Goal: Information Seeking & Learning: Learn about a topic

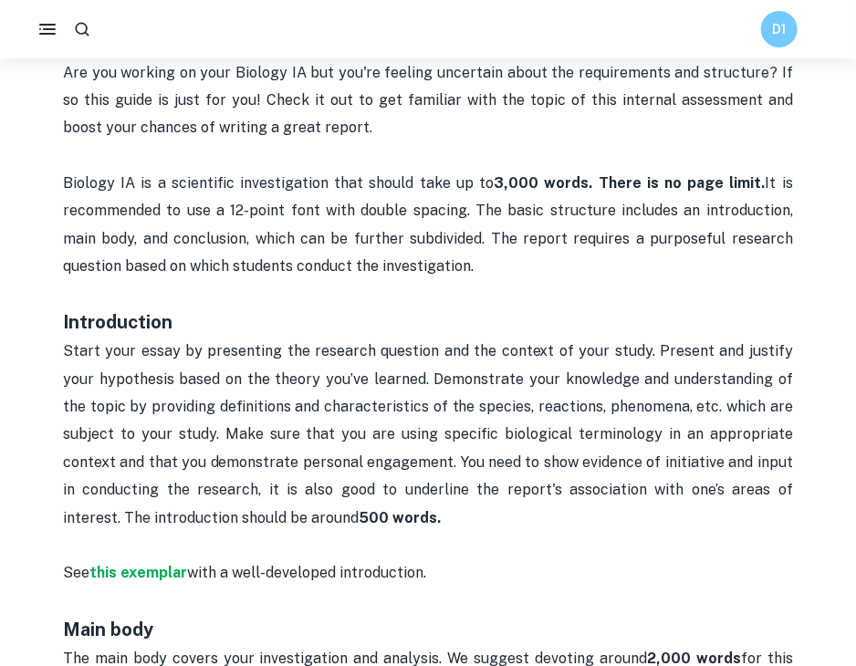
scroll to position [883, 0]
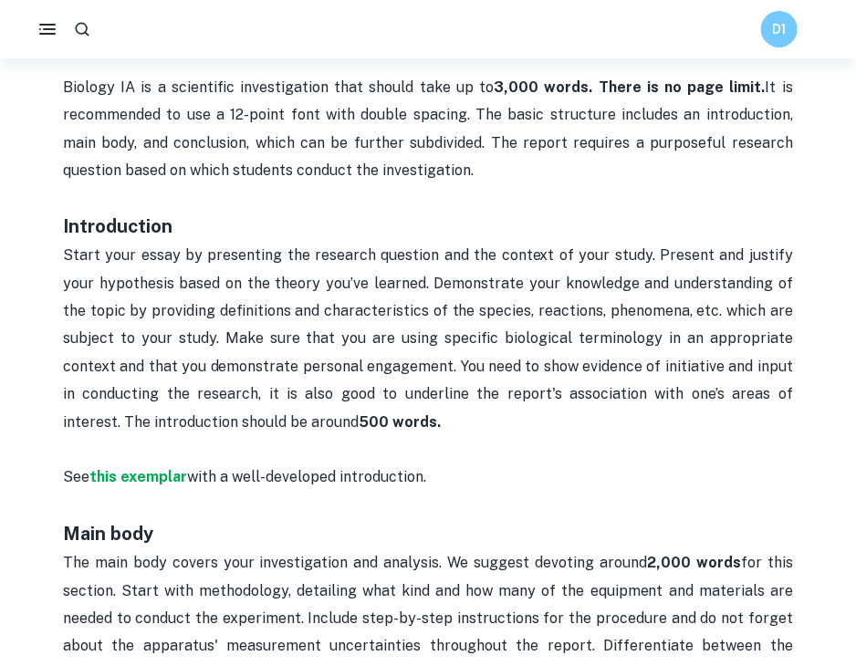
drag, startPoint x: 352, startPoint y: 426, endPoint x: 16, endPoint y: 261, distance: 374.3
click at [16, 261] on div "Home Blog Biology IA word count and page limit [2025 UPDATED] Biology IA word c…" at bounding box center [428, 464] width 856 height 2576
copy span "Start your essay by presenting the research question and the context of your st…"
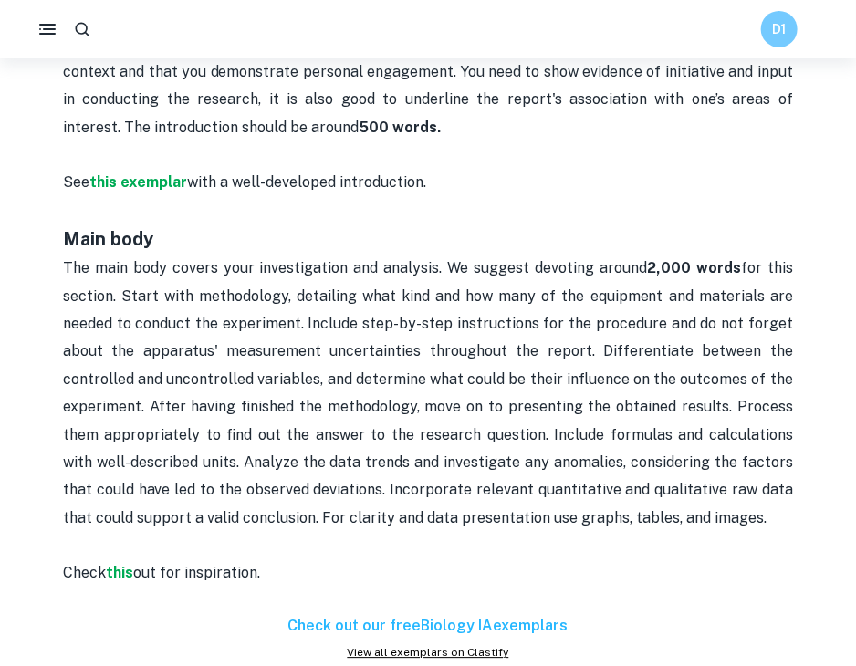
scroll to position [1176, 0]
